Goal: Information Seeking & Learning: Learn about a topic

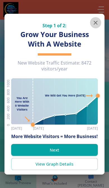
click at [93, 19] on icon "button" at bounding box center [96, 22] width 7 height 7
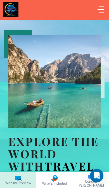
click at [99, 8] on icon "button" at bounding box center [101, 9] width 6 height 6
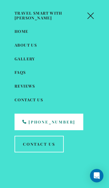
click at [95, 13] on button "button" at bounding box center [90, 15] width 13 height 13
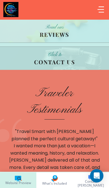
scroll to position [1931, 0]
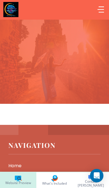
scroll to position [561, 0]
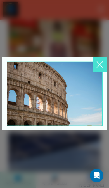
scroll to position [561, 0]
click at [100, 68] on icon at bounding box center [100, 65] width 6 height 6
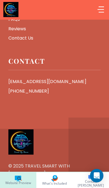
scroll to position [2409, 0]
click at [12, 33] on p "Reviews" at bounding box center [54, 28] width 93 height 7
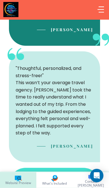
scroll to position [544, 0]
